Goal: Register for event/course

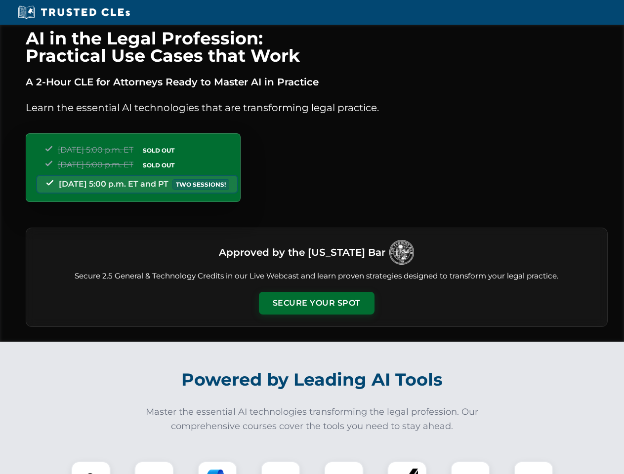
click at [316, 303] on button "Secure Your Spot" at bounding box center [317, 303] width 116 height 23
click at [91, 468] on img at bounding box center [91, 481] width 29 height 29
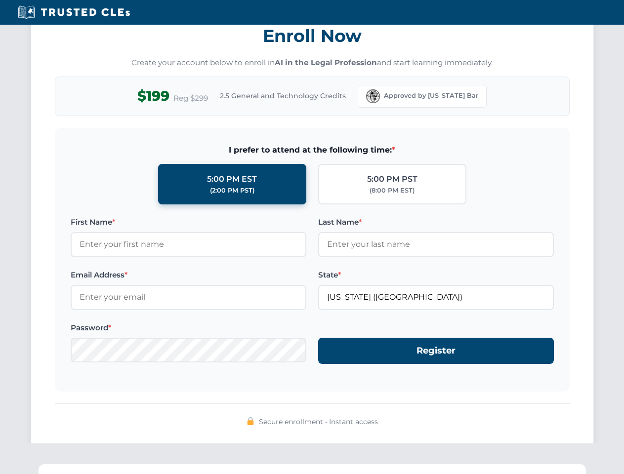
scroll to position [970, 0]
